Goal: Information Seeking & Learning: Learn about a topic

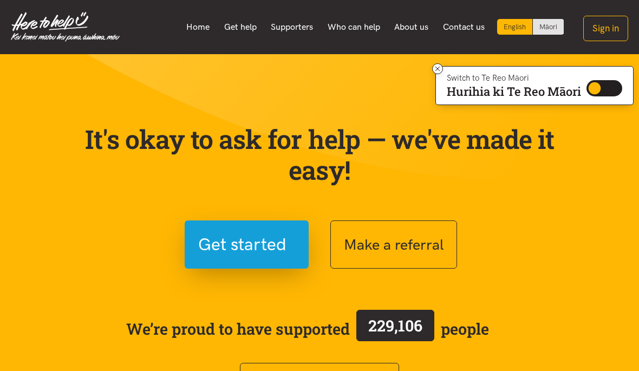
click at [248, 23] on link "Get help" at bounding box center [240, 27] width 47 height 23
click at [570, 310] on div "We’re proud to have supported 102806 people See how it works" at bounding box center [320, 359] width 520 height 103
click at [369, 27] on link "Who can help" at bounding box center [353, 27] width 67 height 23
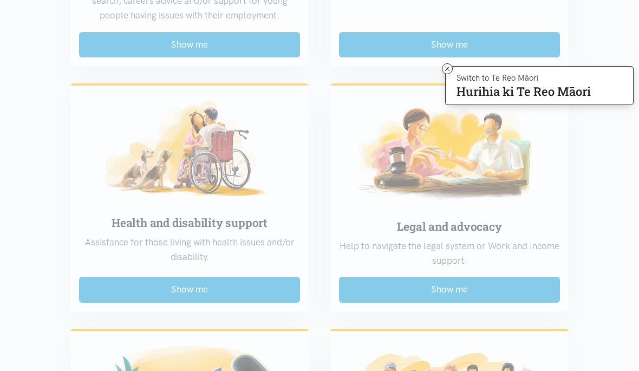
scroll to position [992, 0]
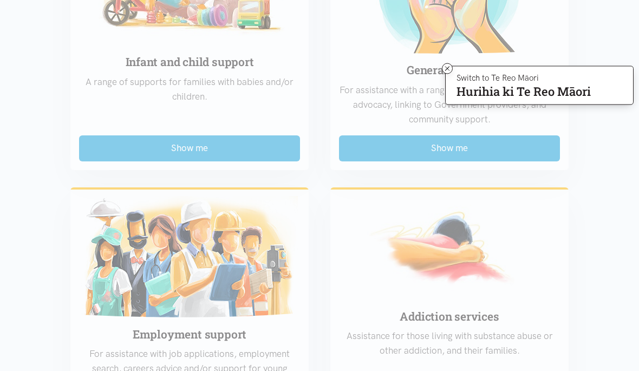
scroll to position [627, 0]
